Goal: Task Accomplishment & Management: Complete application form

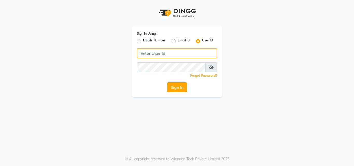
type input "e1930-01"
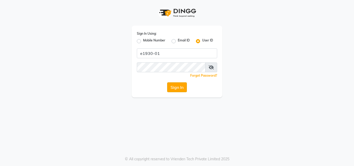
click at [180, 87] on button "Sign In" at bounding box center [177, 87] width 20 height 10
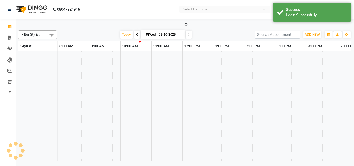
click at [180, 87] on td at bounding box center [179, 105] width 8 height 109
select select "en"
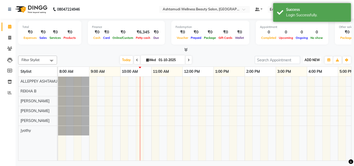
click at [312, 57] on button "ADD NEW Toggle Dropdown" at bounding box center [312, 59] width 18 height 7
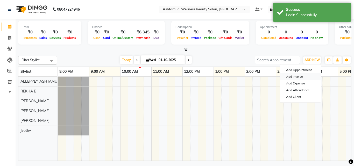
click at [302, 75] on link "Add Invoice" at bounding box center [300, 76] width 41 height 7
select select "4626"
select select "service"
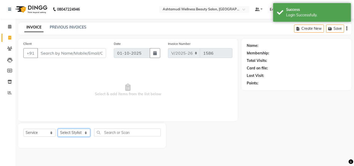
click at [70, 134] on select "Select Stylist ALLEPPEY ASHTAMUDI Jyothy [PERSON_NAME] [PERSON_NAME]" at bounding box center [74, 133] width 32 height 8
select select "57585"
click at [58, 129] on select "Select Stylist ALLEPPEY ASHTAMUDI Jyothy [PERSON_NAME] [PERSON_NAME]" at bounding box center [74, 133] width 32 height 8
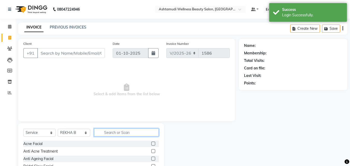
click at [107, 132] on input "text" at bounding box center [126, 132] width 65 height 8
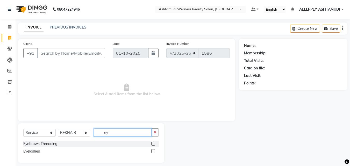
type input "ey"
click at [153, 142] on label at bounding box center [153, 144] width 4 height 4
click at [153, 142] on input "checkbox" at bounding box center [152, 143] width 3 height 3
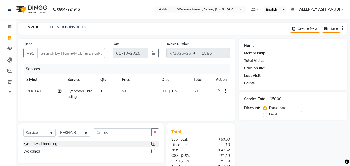
checkbox input "false"
click at [77, 52] on input "Client" at bounding box center [71, 53] width 68 height 10
type input "8"
type input "0"
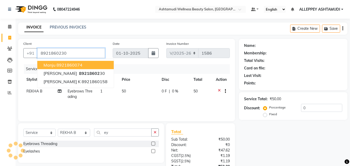
type input "8921860230"
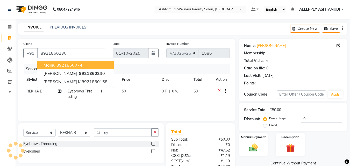
select select "1: Object"
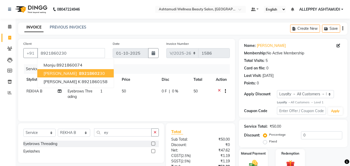
click at [79, 73] on span "89218602" at bounding box center [89, 73] width 21 height 5
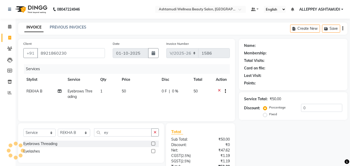
select select "1: Object"
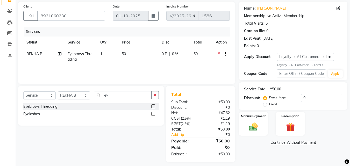
scroll to position [41, 0]
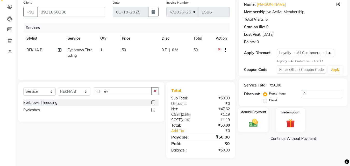
click at [254, 123] on img at bounding box center [253, 123] width 15 height 10
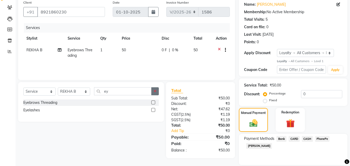
click at [152, 92] on button "button" at bounding box center [155, 91] width 8 height 8
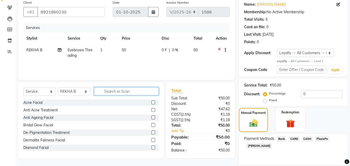
click at [144, 91] on input "text" at bounding box center [126, 91] width 65 height 8
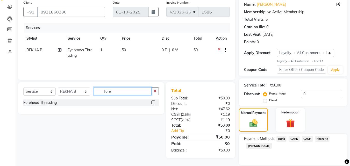
type input "fore"
click at [154, 103] on label at bounding box center [153, 103] width 4 height 4
click at [154, 103] on input "checkbox" at bounding box center [152, 102] width 3 height 3
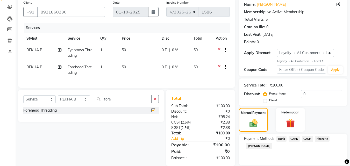
checkbox input "false"
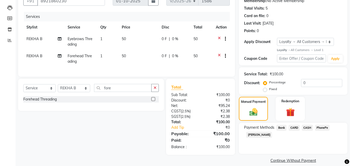
scroll to position [59, 0]
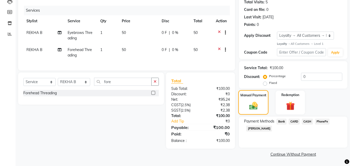
click at [259, 109] on img at bounding box center [254, 106] width 14 height 10
click at [323, 120] on span "PhonePe" at bounding box center [322, 122] width 15 height 6
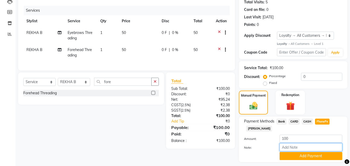
click at [312, 145] on input "Note:" at bounding box center [311, 147] width 63 height 8
type input "[PERSON_NAME]"
click at [310, 152] on button "Add Payment" at bounding box center [311, 156] width 63 height 8
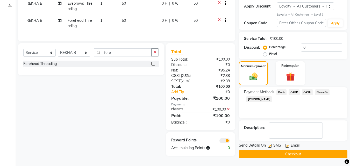
scroll to position [89, 0]
click at [306, 159] on main "INVOICE PREVIOUS INVOICES Create New Save Client [PHONE_NUMBER] Date [DATE] Inv…" at bounding box center [183, 50] width 334 height 231
click at [306, 155] on button "Checkout" at bounding box center [293, 154] width 109 height 8
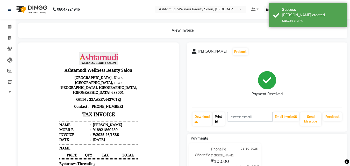
click at [213, 116] on link "Print" at bounding box center [219, 118] width 12 height 13
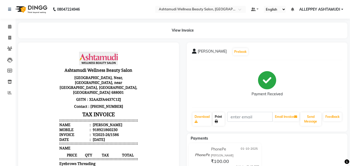
click at [215, 119] on link "Print" at bounding box center [219, 118] width 12 height 13
click at [10, 28] on icon at bounding box center [9, 27] width 3 height 4
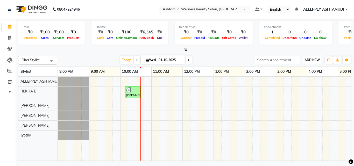
click at [312, 59] on span "ADD NEW" at bounding box center [311, 60] width 15 height 4
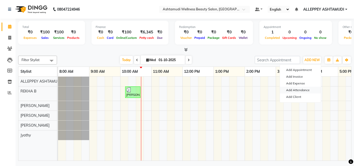
click at [299, 90] on link "Add Attendance" at bounding box center [300, 90] width 41 height 7
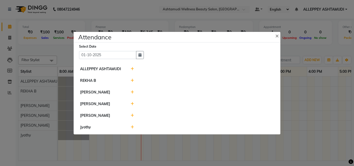
click at [132, 81] on icon at bounding box center [132, 81] width 3 height 4
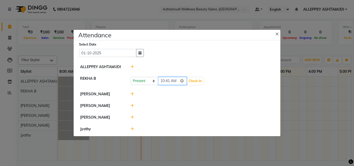
click at [167, 81] on input "10:41" at bounding box center [172, 81] width 29 height 8
type input "10:20"
click at [196, 79] on button "Check-In" at bounding box center [195, 80] width 16 height 7
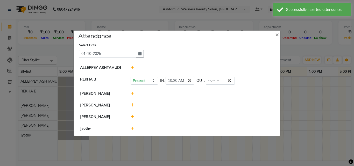
click at [134, 105] on div at bounding box center [202, 105] width 151 height 5
click at [133, 105] on icon at bounding box center [132, 105] width 3 height 4
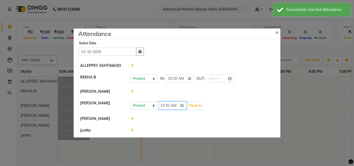
click at [167, 105] on input "10:41" at bounding box center [172, 106] width 29 height 8
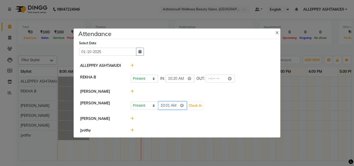
type input "10:10"
click at [161, 105] on input "10:10" at bounding box center [172, 106] width 29 height 8
type input "09:45"
click at [200, 104] on button "Check-In" at bounding box center [195, 105] width 16 height 7
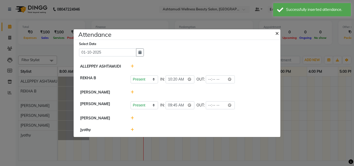
click at [276, 34] on span "×" at bounding box center [277, 33] width 4 height 8
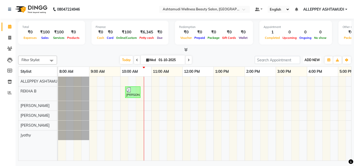
click at [310, 61] on span "ADD NEW" at bounding box center [311, 60] width 15 height 4
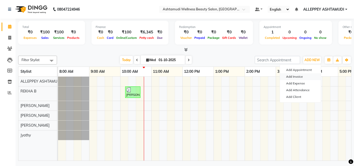
click at [302, 76] on link "Add Invoice" at bounding box center [300, 76] width 41 height 7
select select "service"
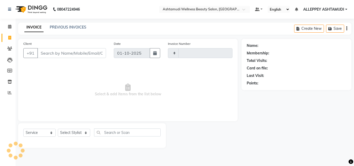
type input "1587"
select select "4626"
click at [72, 132] on select "Select Stylist ALLEPPEY ASHTAMUDI Jyothy [PERSON_NAME] [PERSON_NAME]" at bounding box center [74, 133] width 32 height 8
select select "70758"
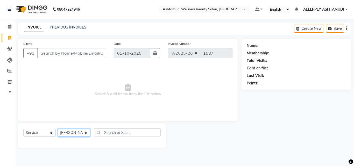
click at [58, 129] on select "Select Stylist ALLEPPEY ASHTAMUDI Jyothy [PERSON_NAME] [PERSON_NAME]" at bounding box center [74, 133] width 32 height 8
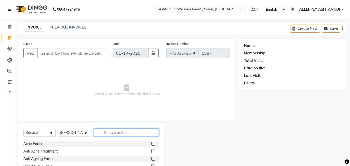
click at [105, 132] on input "text" at bounding box center [126, 132] width 65 height 8
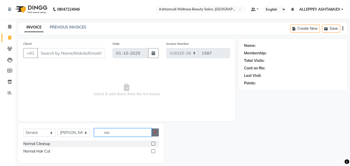
type input "nor"
click at [154, 130] on button "button" at bounding box center [155, 132] width 8 height 8
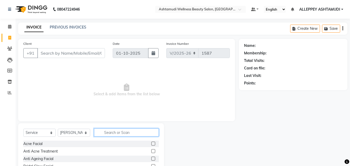
click at [151, 131] on input "text" at bounding box center [126, 132] width 65 height 8
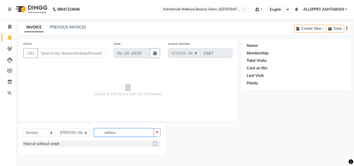
type input "withou"
click at [154, 144] on label at bounding box center [155, 144] width 4 height 4
click at [154, 144] on input "checkbox" at bounding box center [154, 143] width 3 height 3
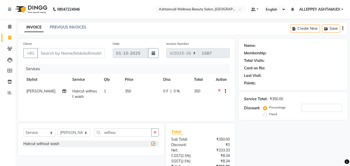
checkbox input "false"
click at [157, 133] on button "button" at bounding box center [155, 132] width 8 height 8
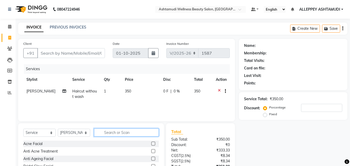
click at [143, 131] on input "text" at bounding box center [126, 132] width 65 height 8
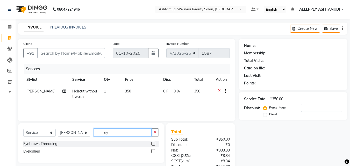
type input "ey"
click at [154, 143] on label at bounding box center [153, 144] width 4 height 4
click at [154, 143] on input "checkbox" at bounding box center [152, 143] width 3 height 3
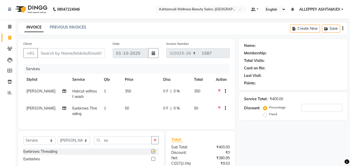
checkbox input "false"
click at [30, 145] on select "Select Service Product Membership Package Voucher Prepaid Gift Card" at bounding box center [39, 141] width 32 height 8
select select "product"
click at [23, 140] on select "Select Service Product Membership Package Voucher Prepaid Gift Card" at bounding box center [39, 141] width 32 height 8
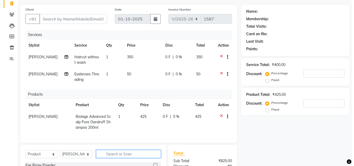
scroll to position [34, 0]
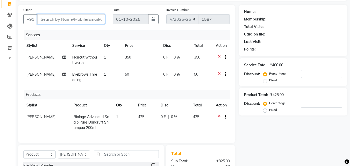
click at [64, 18] on input "Client" at bounding box center [71, 19] width 68 height 10
type input "8"
type input "0"
type input "8129667849"
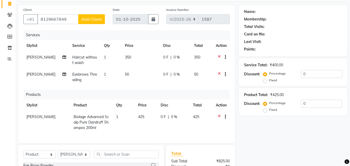
click at [98, 21] on span "Add Client" at bounding box center [91, 19] width 20 height 5
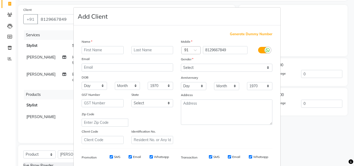
click at [98, 53] on input "text" at bounding box center [103, 50] width 42 height 8
click at [99, 51] on input "text" at bounding box center [103, 50] width 42 height 8
type input "afsana"
click at [197, 69] on select "Select [DEMOGRAPHIC_DATA] [DEMOGRAPHIC_DATA] Other Prefer Not To Say" at bounding box center [226, 68] width 91 height 8
select select "[DEMOGRAPHIC_DATA]"
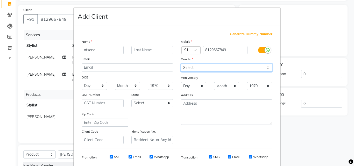
click at [181, 64] on select "Select [DEMOGRAPHIC_DATA] [DEMOGRAPHIC_DATA] Other Prefer Not To Say" at bounding box center [226, 68] width 91 height 8
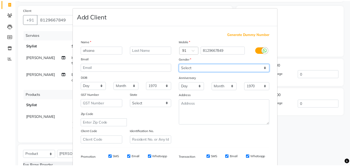
scroll to position [73, 0]
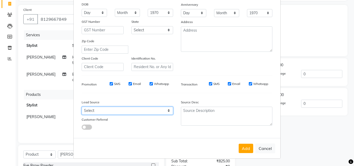
click at [103, 108] on select "Select Walk-in Referral Internet Friend Word of Mouth Advertisement Facebook Ju…" at bounding box center [127, 111] width 91 height 8
select select "31316"
click at [82, 107] on select "Select Walk-in Referral Internet Friend Word of Mouth Advertisement Facebook Ju…" at bounding box center [127, 111] width 91 height 8
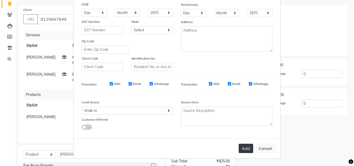
click at [241, 147] on button "Add" at bounding box center [246, 148] width 15 height 9
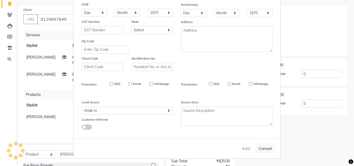
select select
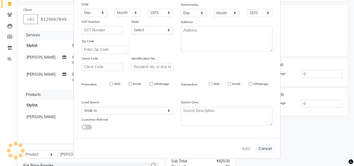
select select
checkbox input "false"
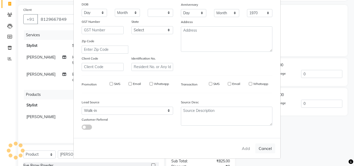
checkbox input "false"
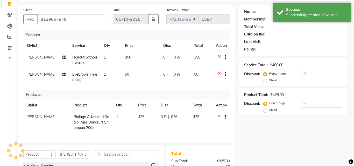
select select "1: Object"
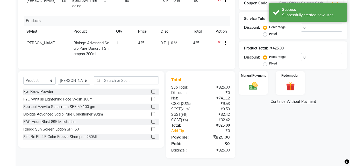
scroll to position [112, 0]
click at [259, 73] on label "Manual Payment" at bounding box center [253, 75] width 26 height 5
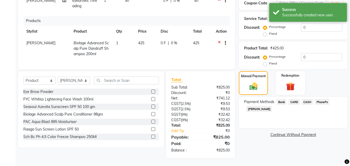
click at [308, 99] on span "CASH" at bounding box center [307, 102] width 11 height 6
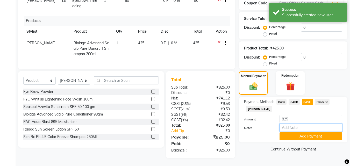
click at [306, 124] on input "Note:" at bounding box center [311, 128] width 63 height 8
type input "[PERSON_NAME]"
click at [317, 132] on button "Add Payment" at bounding box center [311, 136] width 63 height 8
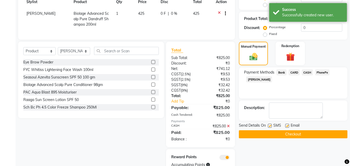
scroll to position [161, 0]
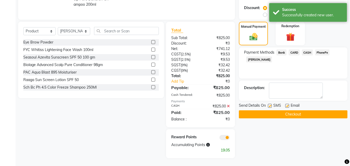
click at [317, 112] on button "Checkout" at bounding box center [293, 114] width 109 height 8
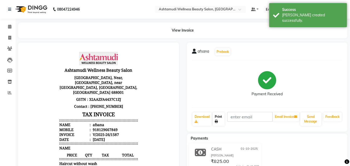
click at [221, 117] on link "Print" at bounding box center [219, 118] width 12 height 13
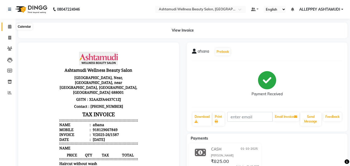
click at [8, 26] on icon at bounding box center [9, 27] width 3 height 4
